Goal: Task Accomplishment & Management: Complete application form

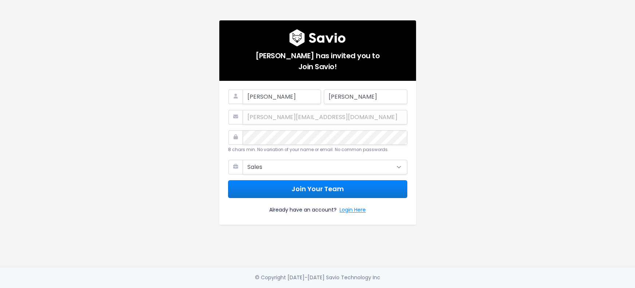
select select "SALES"
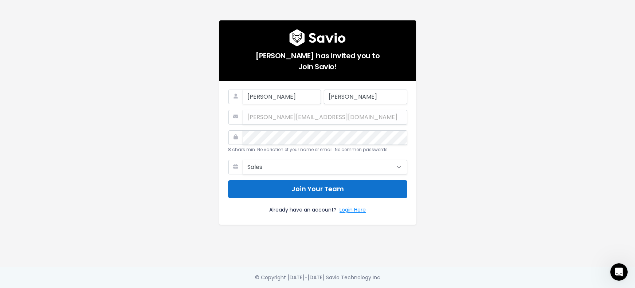
click at [278, 186] on button "Join Your Team" at bounding box center [317, 189] width 179 height 18
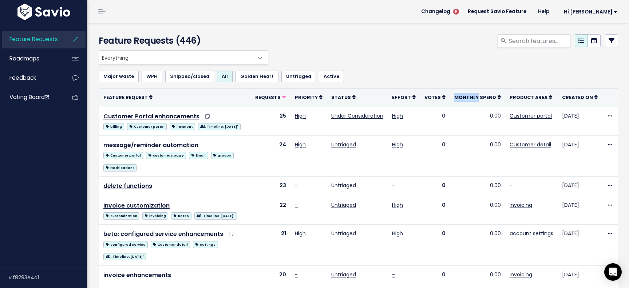
click at [480, 90] on th "Monthly spend" at bounding box center [477, 98] width 55 height 18
